Goal: Task Accomplishment & Management: Manage account settings

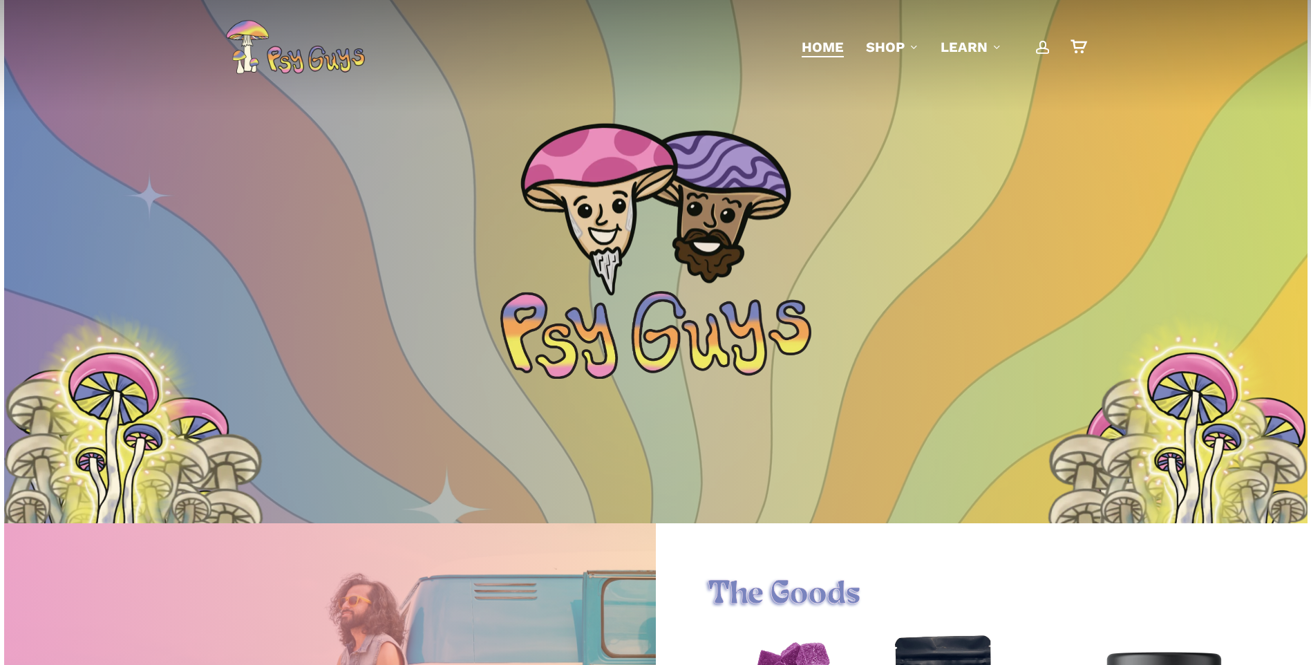
click at [1044, 53] on span "Main Menu" at bounding box center [1043, 47] width 14 height 14
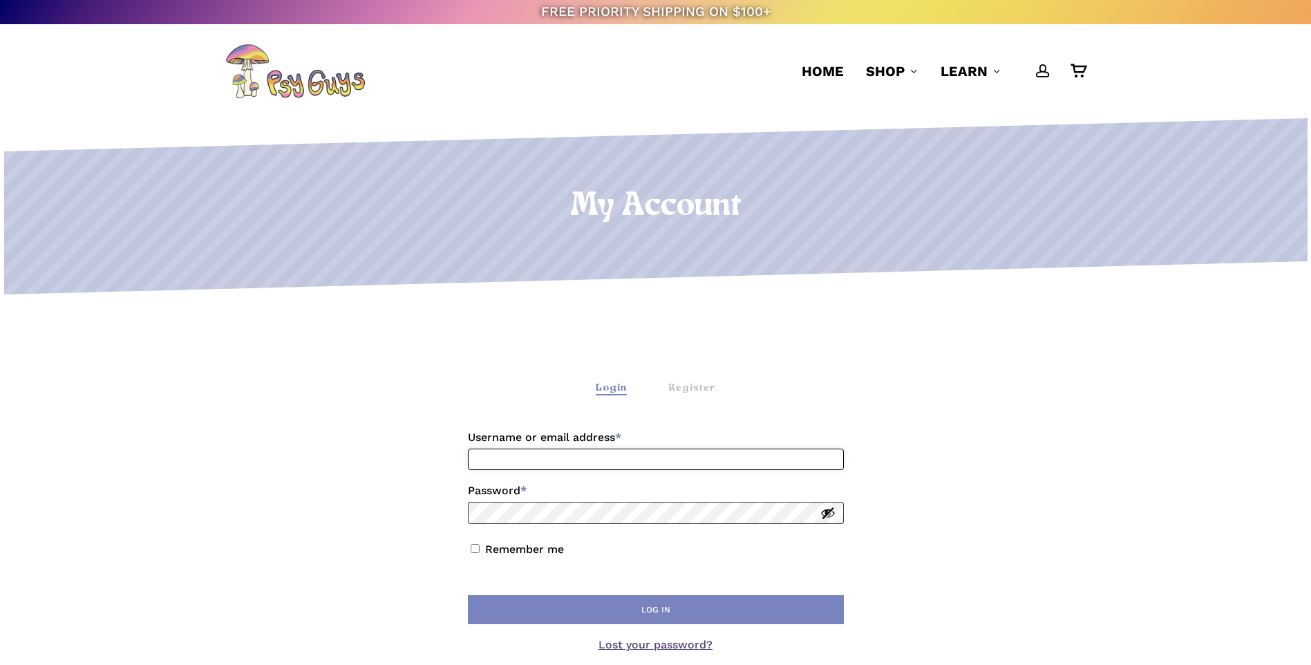
drag, startPoint x: 0, startPoint y: 0, endPoint x: 645, endPoint y: 449, distance: 785.6
click at [645, 449] on input "Username or email address * Required" at bounding box center [656, 459] width 376 height 21
type input "**********"
click at [827, 513] on button "Show password" at bounding box center [827, 512] width 15 height 15
click at [601, 605] on button "Log in" at bounding box center [656, 609] width 376 height 29
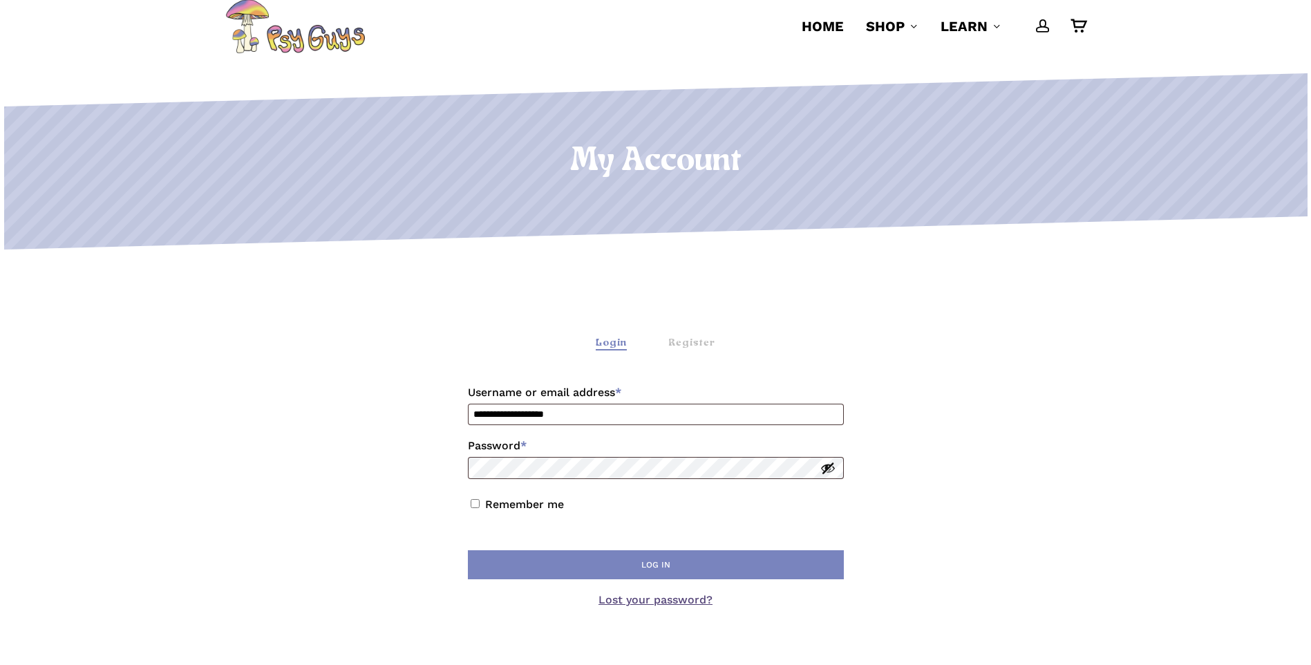
scroll to position [69, 0]
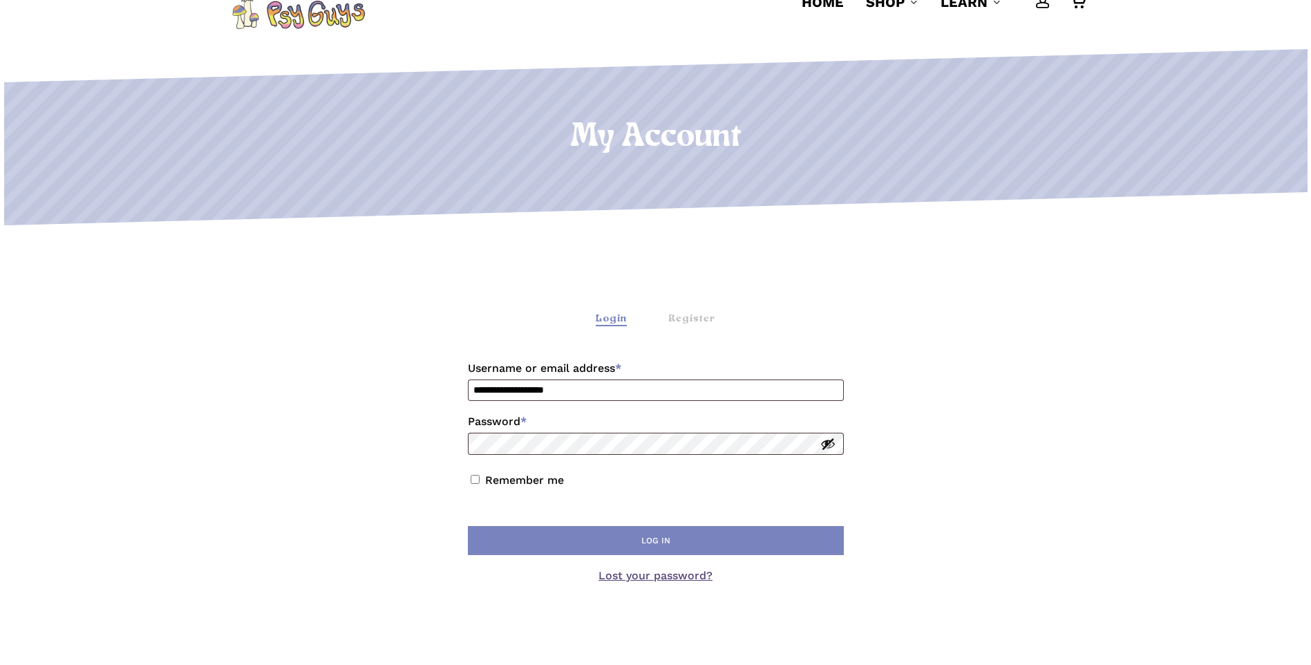
click at [598, 432] on label "Password * Required" at bounding box center [656, 422] width 376 height 22
drag, startPoint x: 623, startPoint y: 388, endPoint x: 439, endPoint y: 400, distance: 185.0
click at [439, 400] on div "**********" at bounding box center [655, 465] width 861 height 423
type input "**********"
click at [827, 442] on button "Show password" at bounding box center [827, 443] width 15 height 15
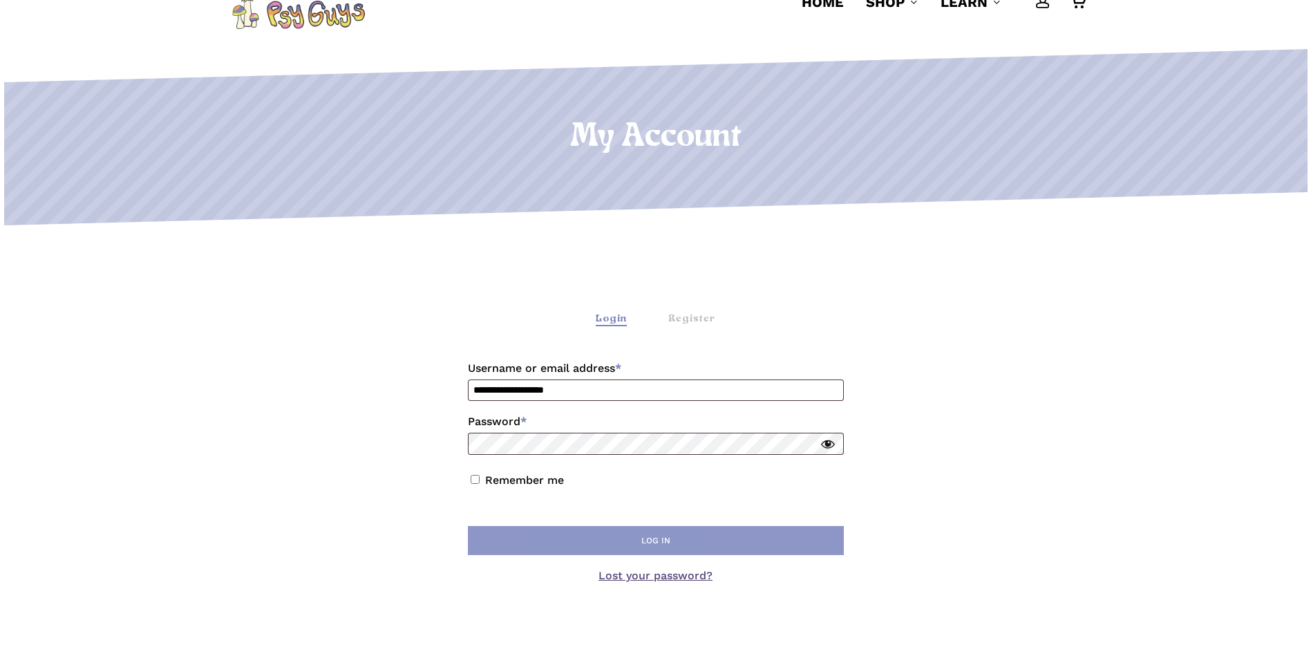
click at [652, 537] on button "Log in" at bounding box center [656, 540] width 376 height 29
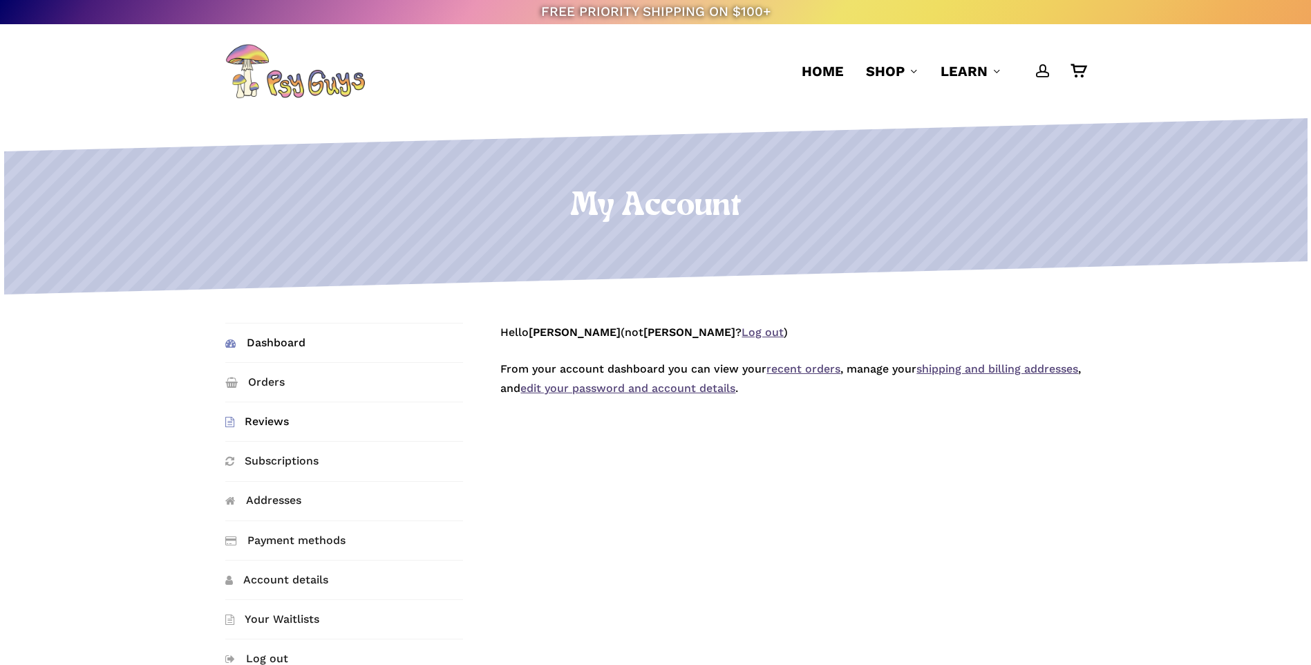
scroll to position [69, 0]
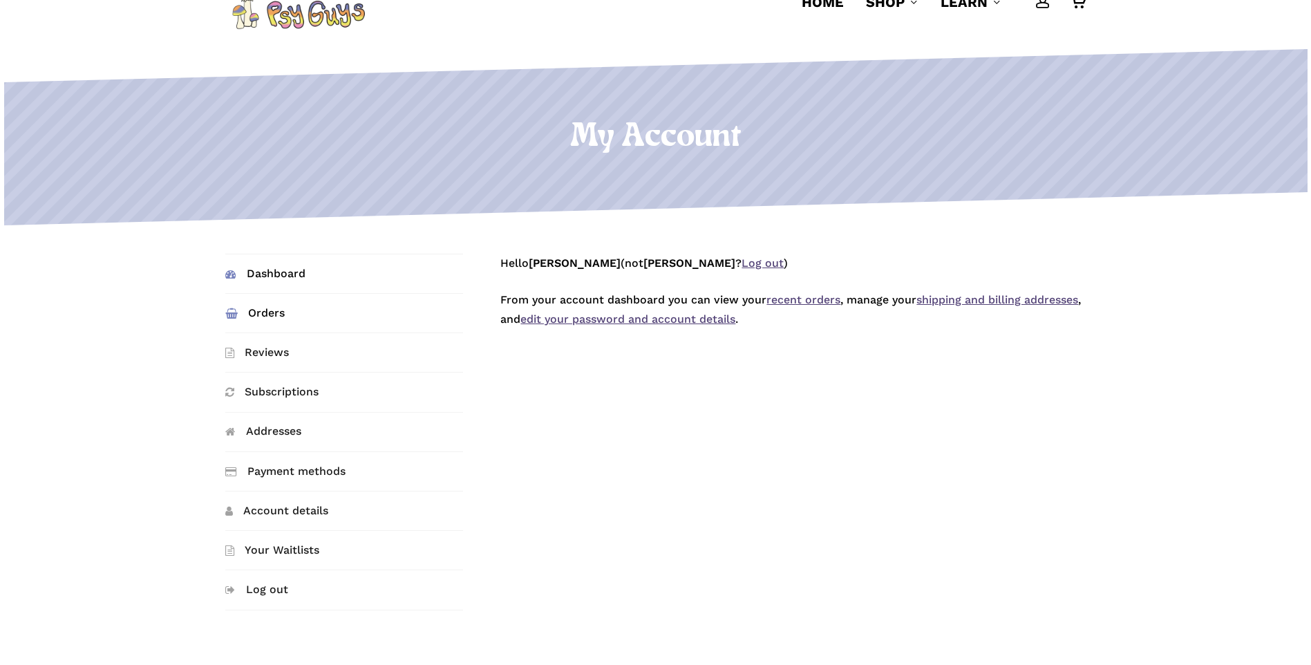
click at [270, 312] on link "Orders" at bounding box center [344, 313] width 238 height 39
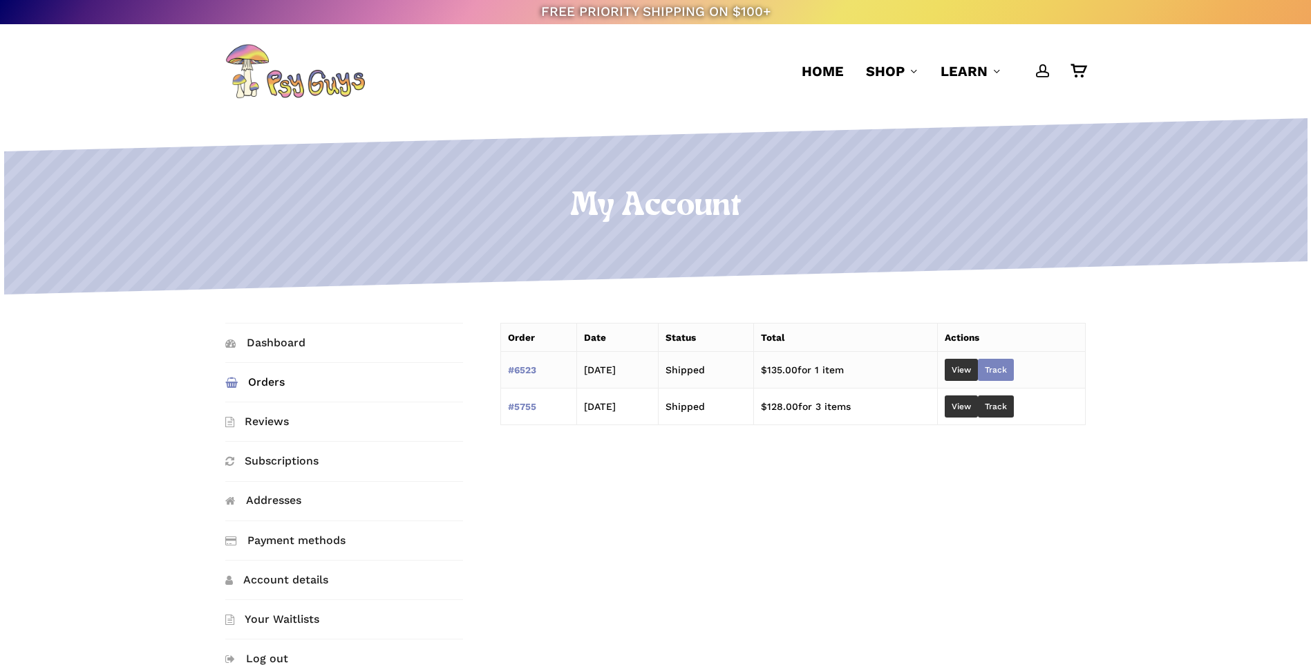
click at [1010, 371] on link "Track" at bounding box center [996, 370] width 36 height 22
